Goal: Information Seeking & Learning: Learn about a topic

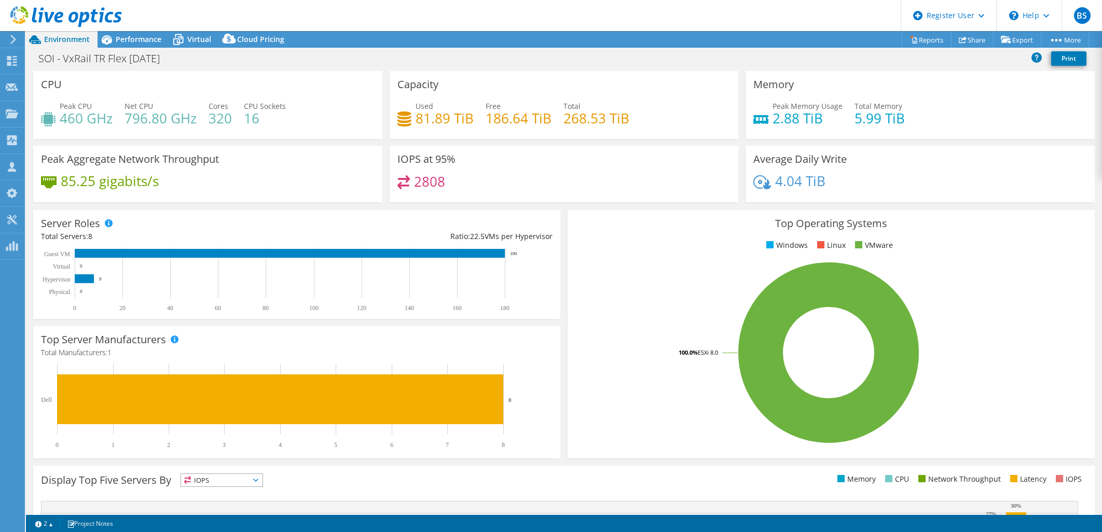
select select "USD"
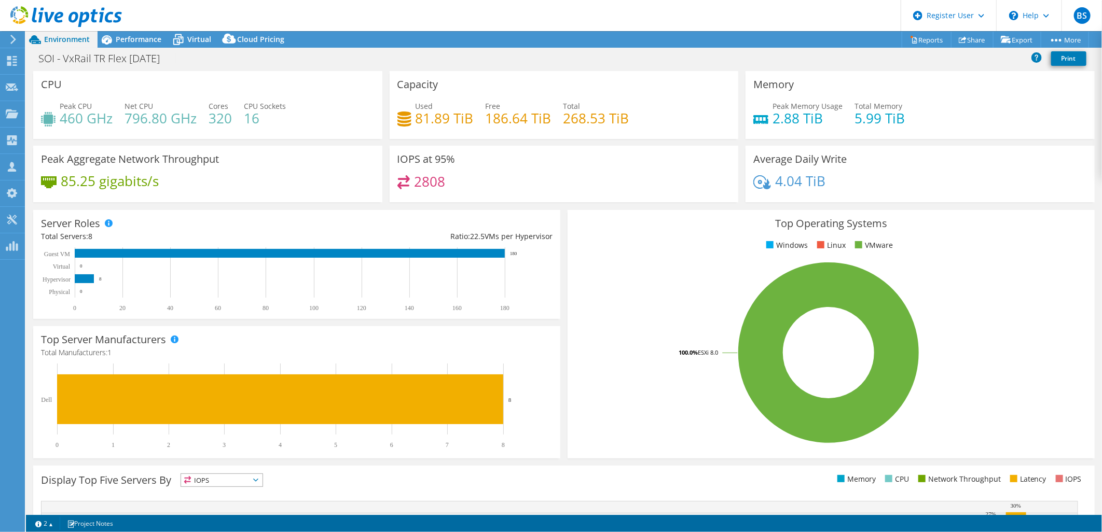
scroll to position [17, 0]
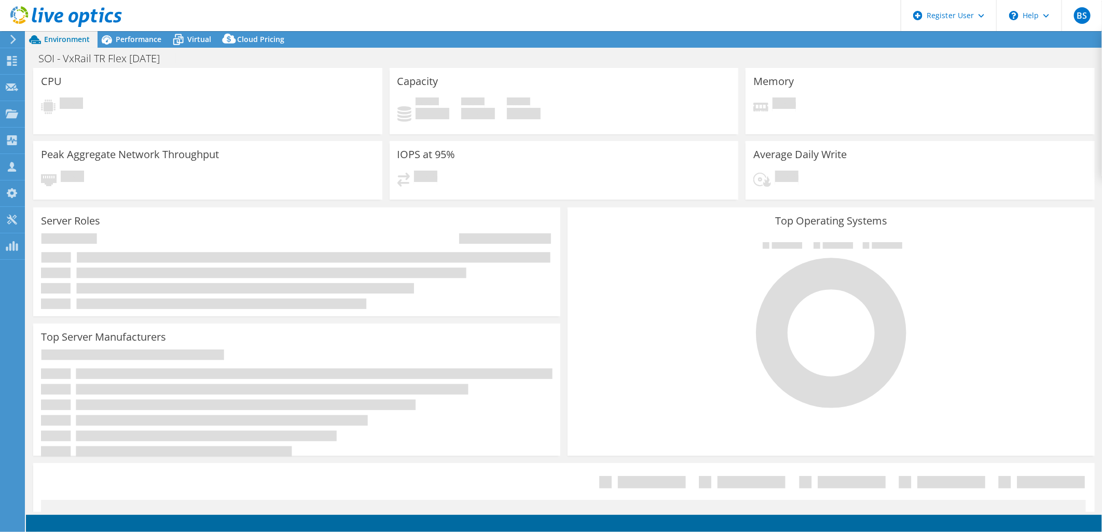
select select "USD"
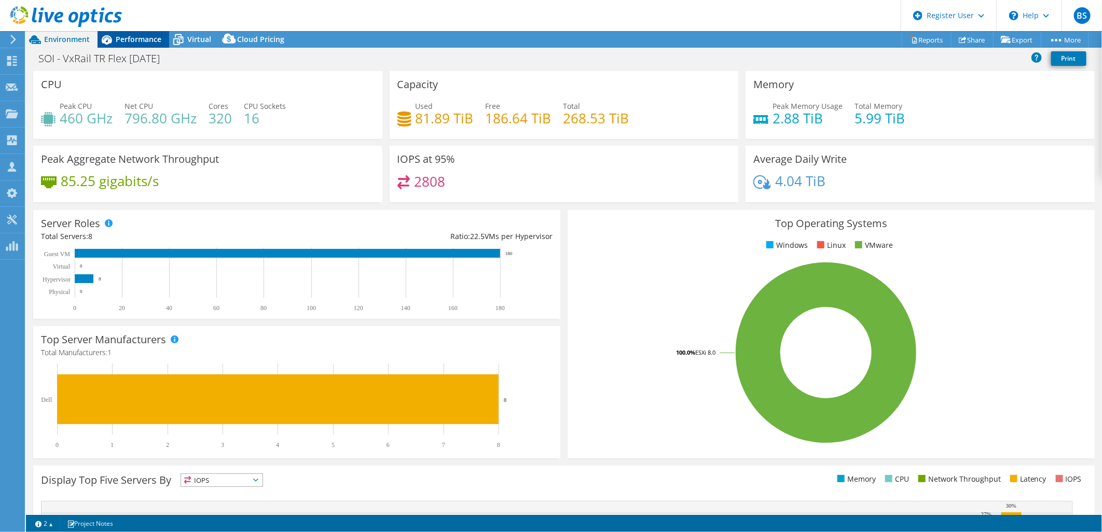
click at [118, 43] on span "Performance" at bounding box center [139, 39] width 46 height 10
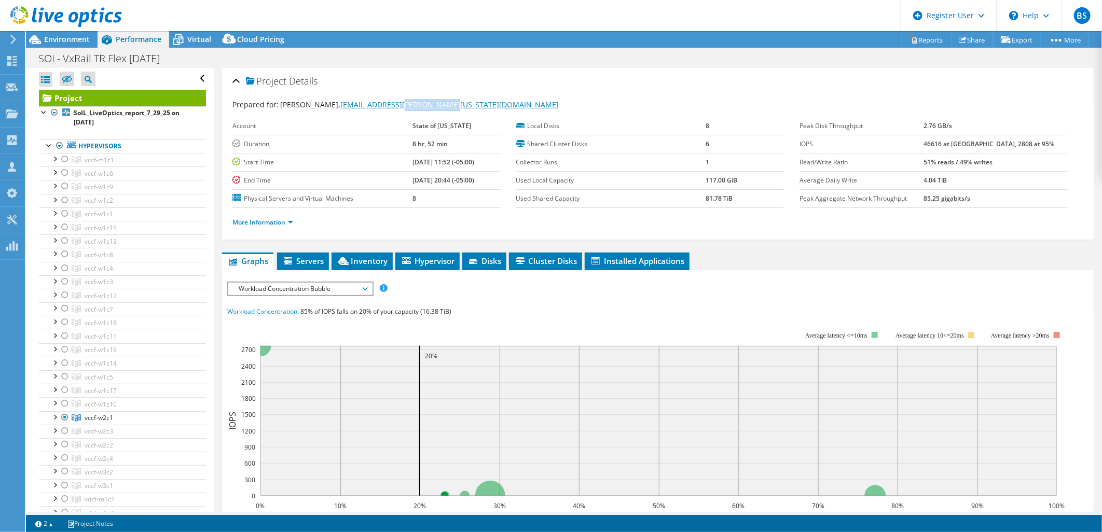
drag, startPoint x: 436, startPoint y: 105, endPoint x: 392, endPoint y: 104, distance: 44.6
click at [392, 104] on div "Prepared for: [PERSON_NAME], [PERSON_NAME][EMAIL_ADDRESS][PERSON_NAME][US_STATE…" at bounding box center [657, 105] width 851 height 12
copy link "[US_STATE][DOMAIN_NAME]"
click at [489, 82] on div "Project Details" at bounding box center [657, 82] width 851 height 22
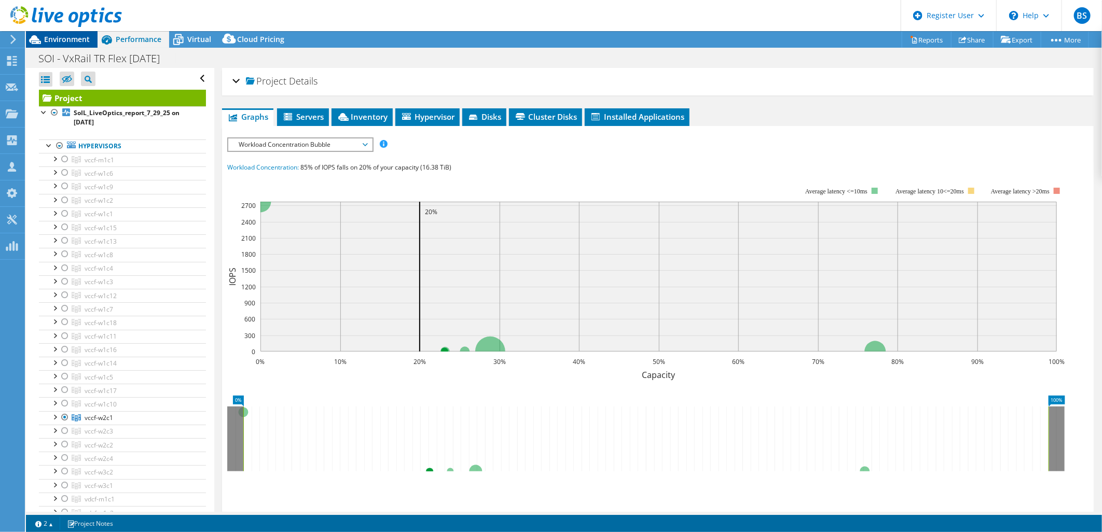
click at [80, 43] on span "Environment" at bounding box center [67, 39] width 46 height 10
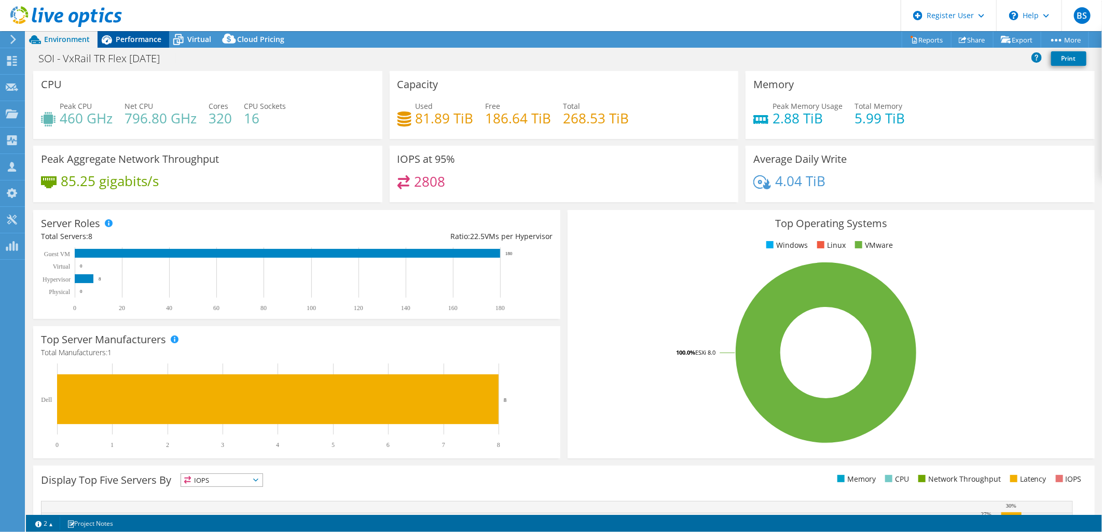
click at [142, 37] on span "Performance" at bounding box center [139, 39] width 46 height 10
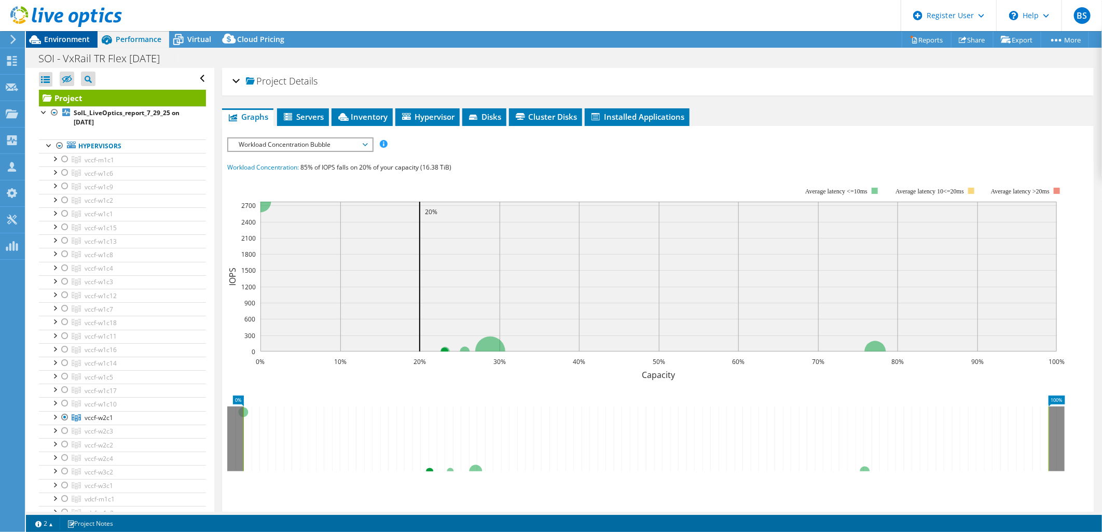
click at [79, 40] on span "Environment" at bounding box center [67, 39] width 46 height 10
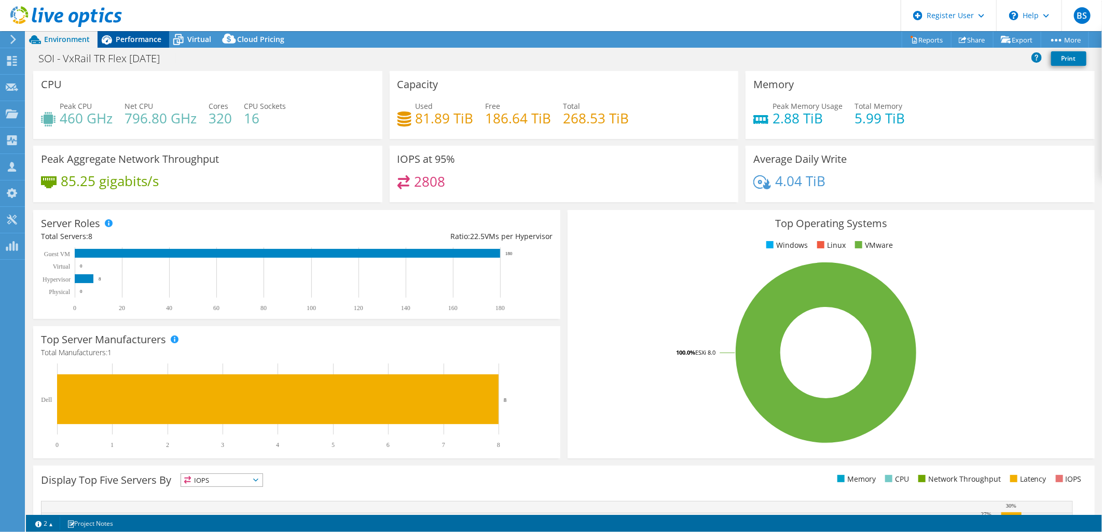
click at [127, 37] on span "Performance" at bounding box center [139, 39] width 46 height 10
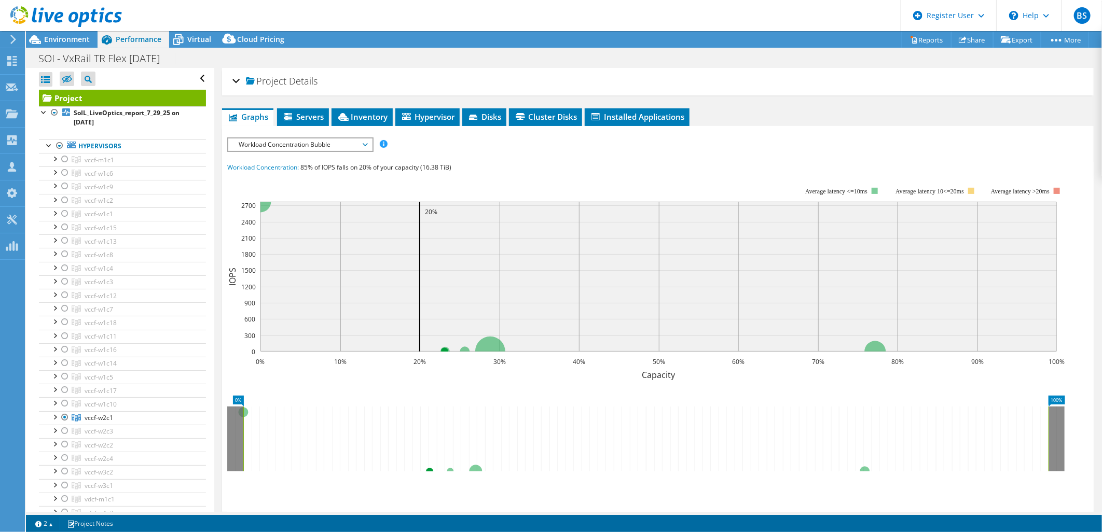
click at [230, 91] on div "Project Details Prepared for: [PERSON_NAME], [PERSON_NAME][EMAIL_ADDRESS][PERSO…" at bounding box center [657, 81] width 871 height 27
click at [232, 84] on div "Project Details" at bounding box center [657, 82] width 851 height 22
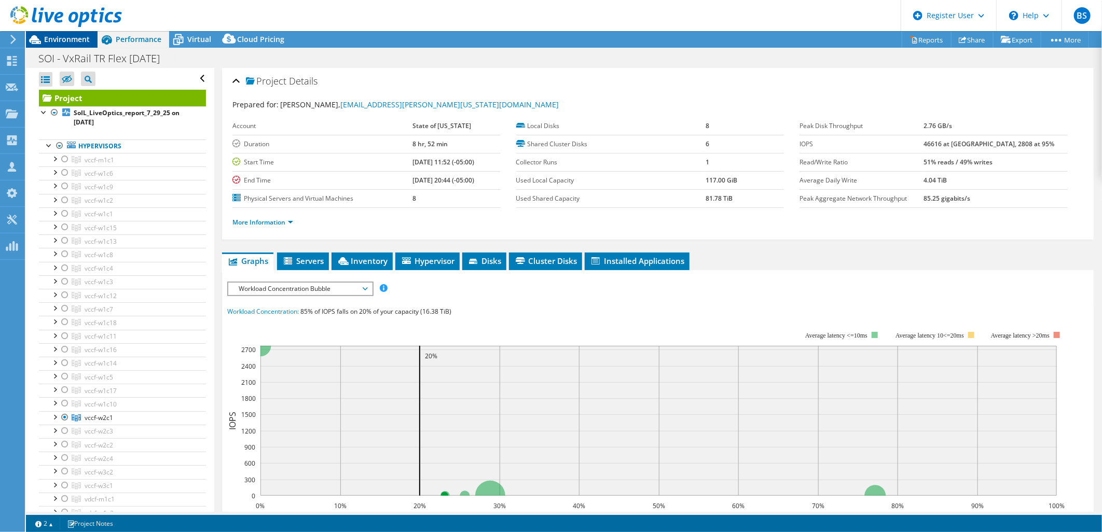
click at [62, 45] on div "Environment" at bounding box center [62, 39] width 72 height 17
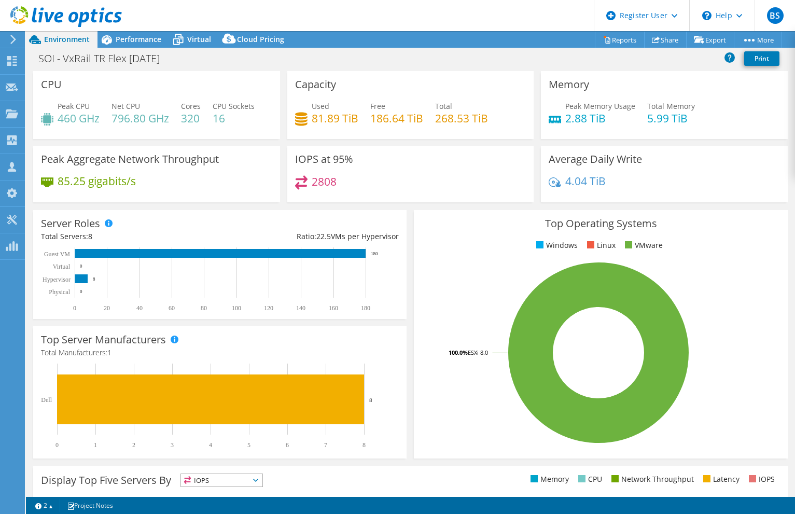
select select "USD"
